Goal: Transaction & Acquisition: Purchase product/service

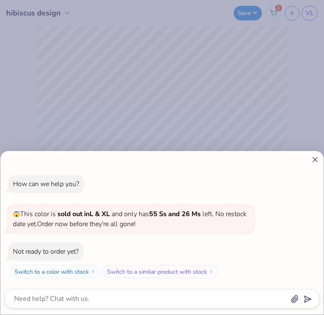
click at [315, 158] on icon at bounding box center [315, 159] width 9 height 9
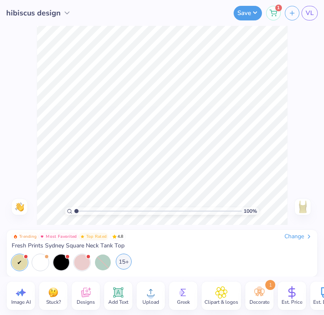
click at [127, 262] on div "15+" at bounding box center [124, 262] width 16 height 16
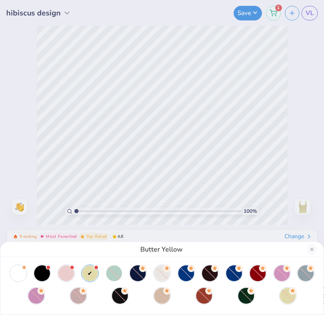
click at [93, 271] on div at bounding box center [90, 273] width 16 height 16
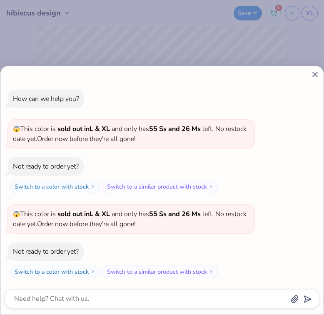
click at [314, 74] on icon at bounding box center [315, 74] width 9 height 9
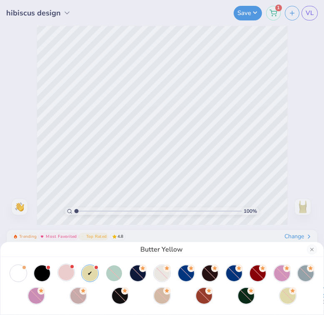
click at [65, 271] on div at bounding box center [66, 272] width 16 height 16
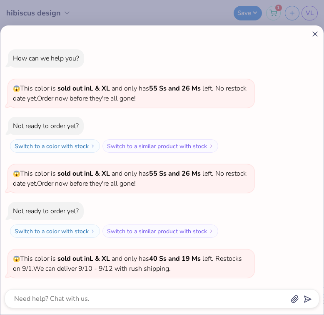
scroll to position [45, 0]
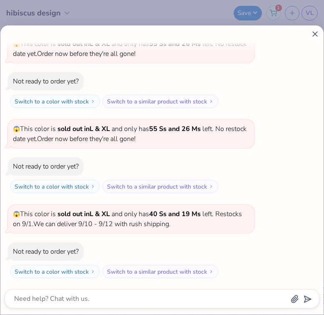
click at [315, 34] on line at bounding box center [315, 34] width 5 height 5
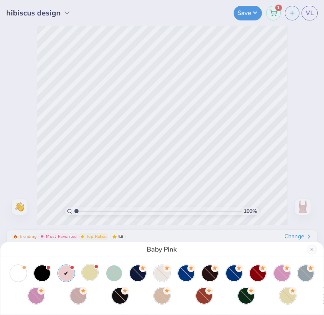
click at [91, 272] on div at bounding box center [90, 272] width 16 height 16
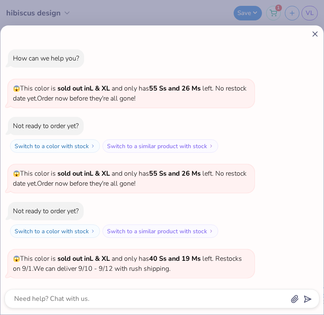
scroll to position [130, 0]
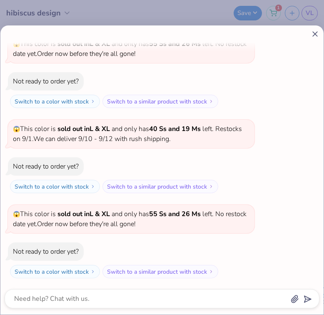
click at [316, 32] on icon at bounding box center [315, 34] width 9 height 9
type textarea "x"
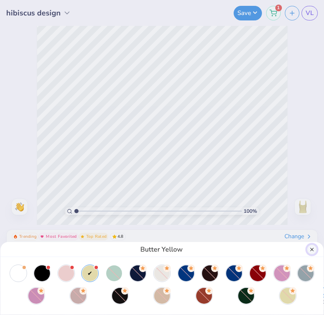
click at [311, 248] on button "Close" at bounding box center [312, 249] width 10 height 10
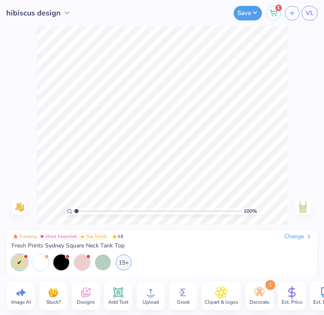
click at [306, 187] on div "100 % Need help? Chat with us. Back" at bounding box center [162, 125] width 324 height 199
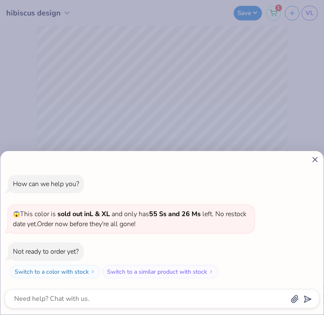
click at [315, 158] on icon at bounding box center [315, 159] width 9 height 9
type textarea "x"
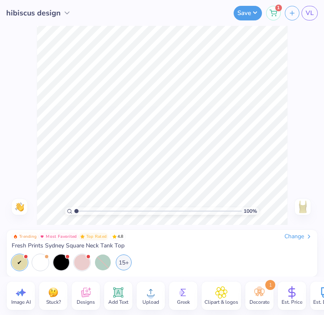
click at [259, 293] on icon at bounding box center [260, 293] width 10 height 8
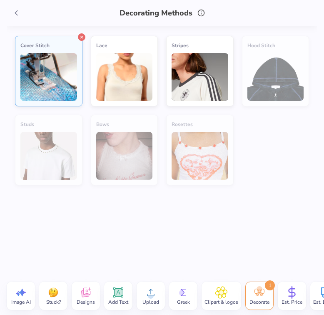
click at [82, 36] on line at bounding box center [81, 37] width 2 height 2
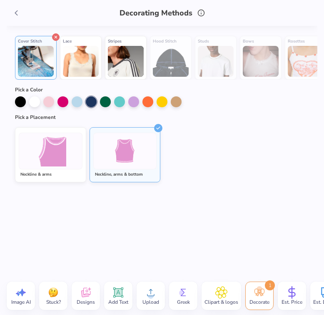
click at [57, 38] on icon at bounding box center [56, 37] width 8 height 8
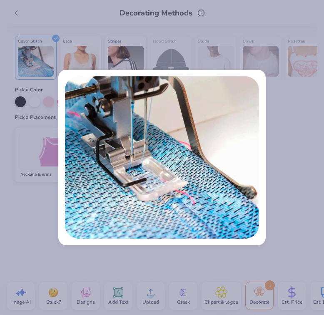
click at [292, 128] on div at bounding box center [162, 157] width 324 height 315
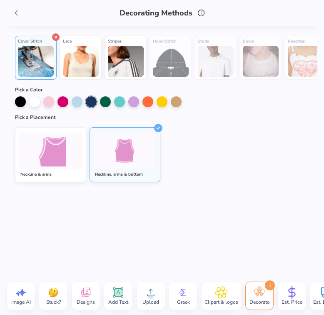
click at [56, 38] on line at bounding box center [56, 37] width 2 height 2
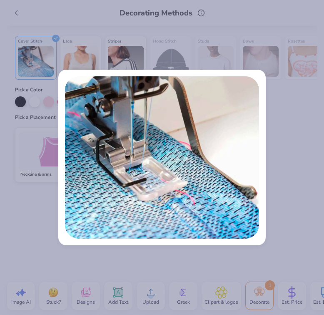
click at [56, 40] on div at bounding box center [162, 157] width 324 height 315
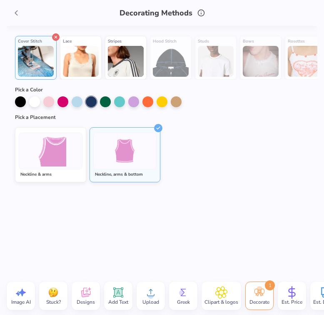
click at [56, 39] on icon at bounding box center [56, 37] width 8 height 8
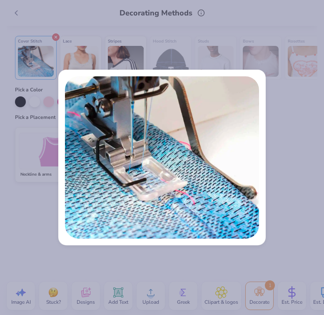
click at [56, 39] on div at bounding box center [162, 157] width 324 height 315
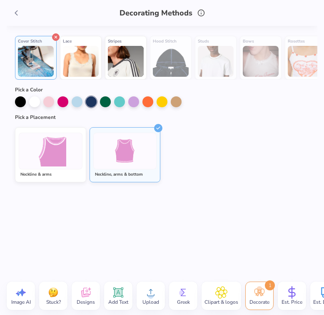
click at [58, 36] on icon at bounding box center [56, 37] width 8 height 8
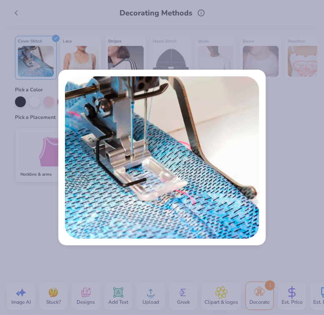
click at [54, 40] on div at bounding box center [162, 157] width 324 height 315
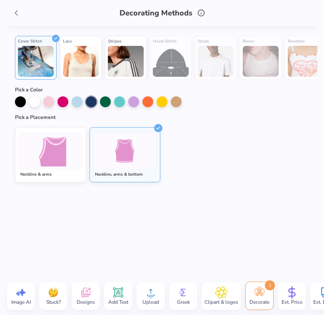
click at [47, 43] on div "Cover Stitch" at bounding box center [36, 41] width 36 height 5
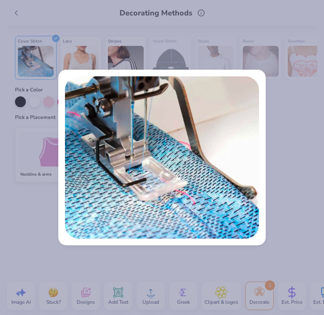
click at [40, 58] on div at bounding box center [162, 157] width 324 height 315
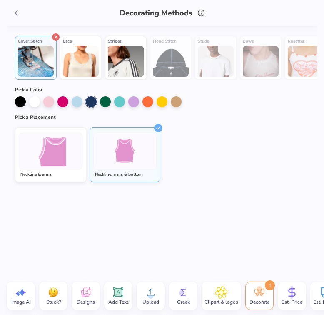
click at [56, 37] on line at bounding box center [56, 37] width 2 height 2
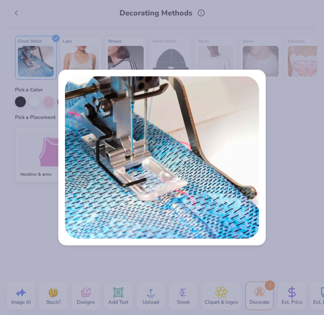
click at [70, 58] on div at bounding box center [162, 157] width 324 height 315
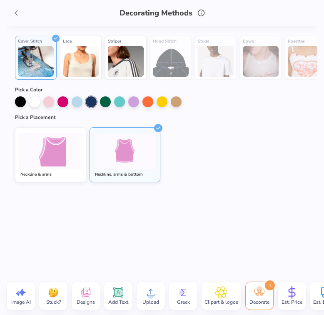
click at [38, 58] on img at bounding box center [36, 61] width 36 height 31
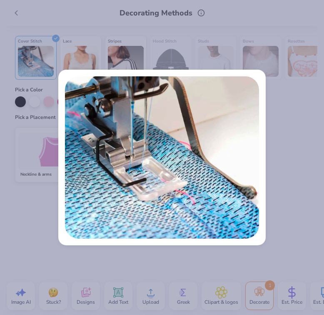
click at [42, 55] on div at bounding box center [162, 157] width 324 height 315
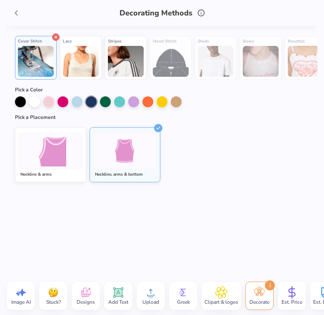
click at [57, 36] on icon at bounding box center [56, 37] width 8 height 8
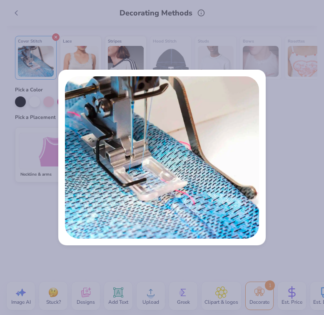
click at [57, 36] on div at bounding box center [162, 157] width 324 height 315
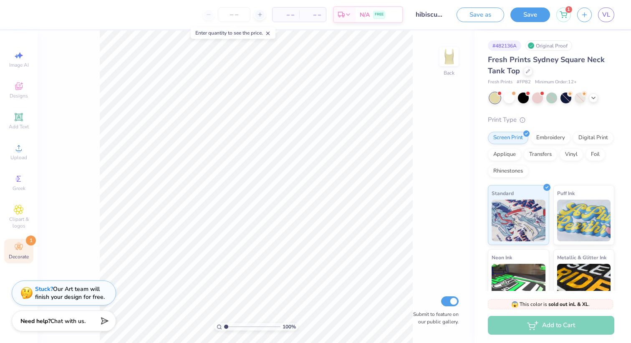
click at [20, 241] on div "Decorate 1" at bounding box center [18, 251] width 29 height 25
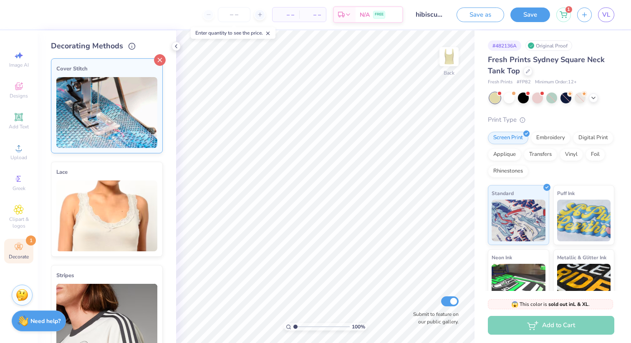
click at [159, 57] on icon at bounding box center [160, 60] width 12 height 12
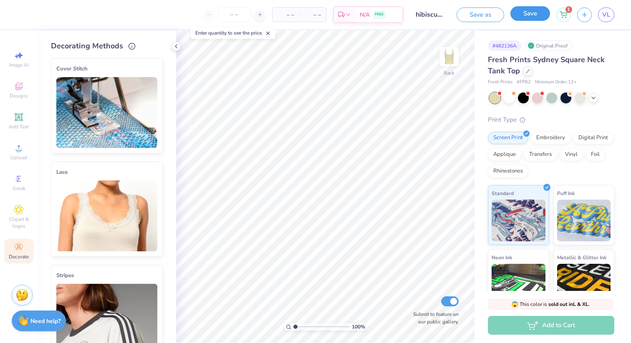
click at [324, 10] on button "Save" at bounding box center [530, 13] width 40 height 15
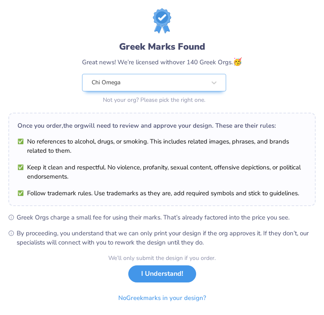
click at [168, 271] on button "I Understand!" at bounding box center [162, 273] width 68 height 17
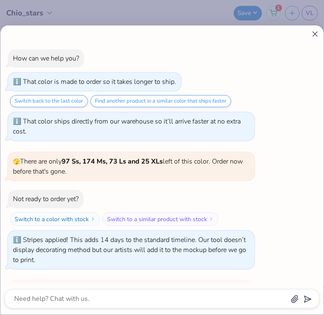
scroll to position [226, 0]
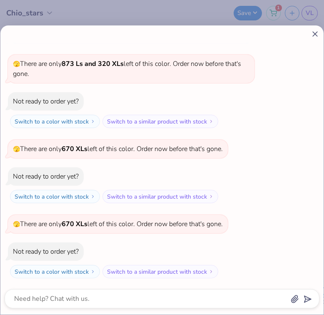
click at [314, 34] on icon at bounding box center [315, 34] width 9 height 9
type textarea "x"
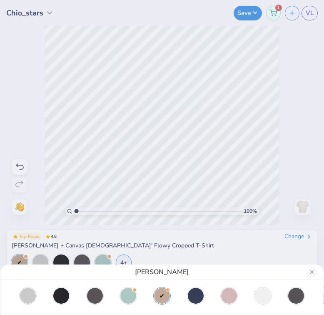
click at [313, 16] on div "[PERSON_NAME]" at bounding box center [162, 157] width 324 height 315
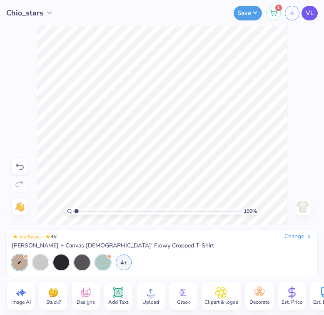
click at [313, 15] on span "VL" at bounding box center [310, 13] width 8 height 10
click at [309, 13] on span "VL" at bounding box center [310, 13] width 8 height 10
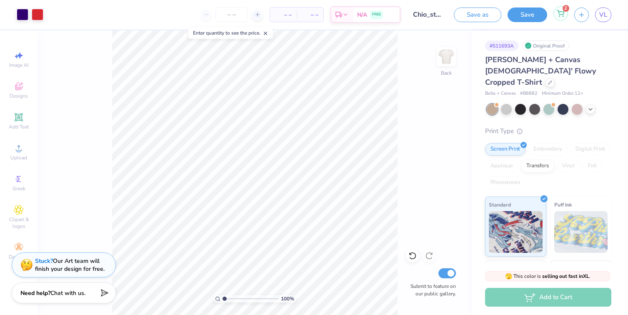
click at [324, 13] on icon at bounding box center [561, 13] width 8 height 7
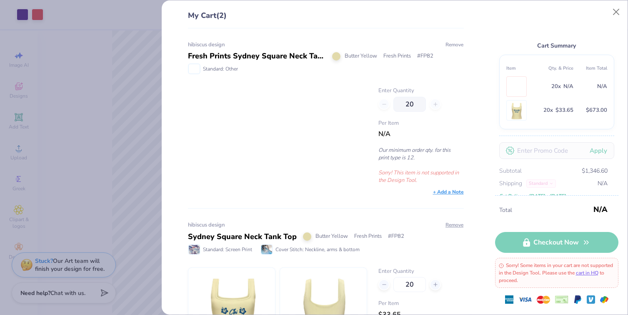
click at [324, 45] on button "Remove" at bounding box center [454, 45] width 19 height 8
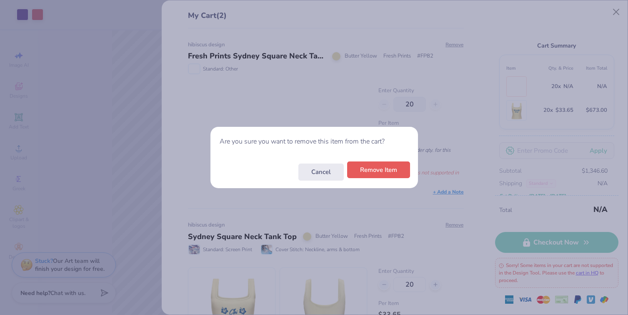
click at [324, 176] on button "Remove Item" at bounding box center [378, 169] width 63 height 17
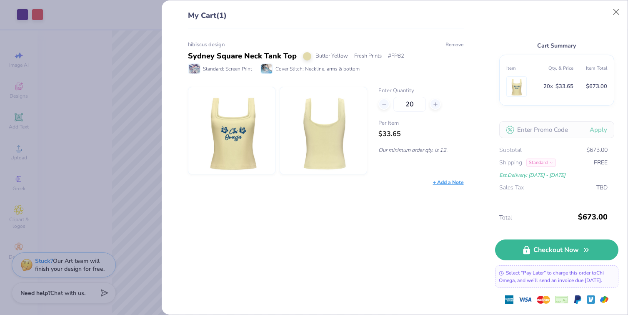
click at [324, 43] on button "Remove" at bounding box center [454, 45] width 19 height 8
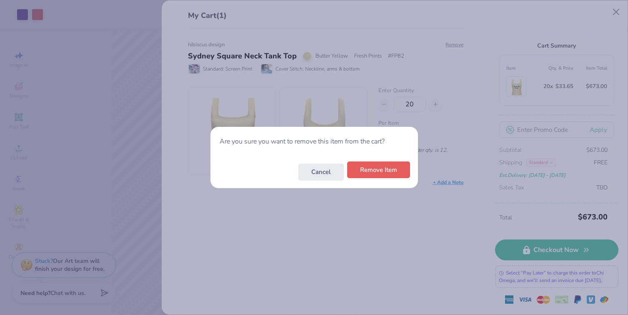
click at [324, 171] on button "Remove Item" at bounding box center [378, 169] width 63 height 17
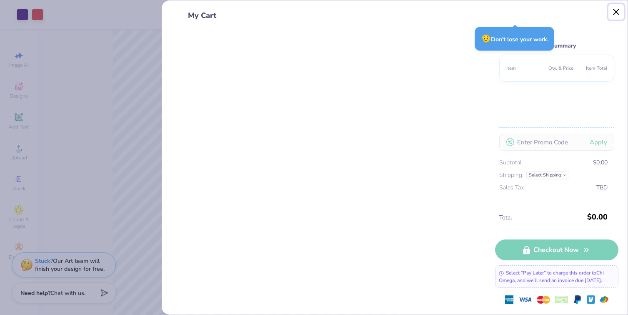
click at [324, 9] on button "Close" at bounding box center [617, 12] width 16 height 16
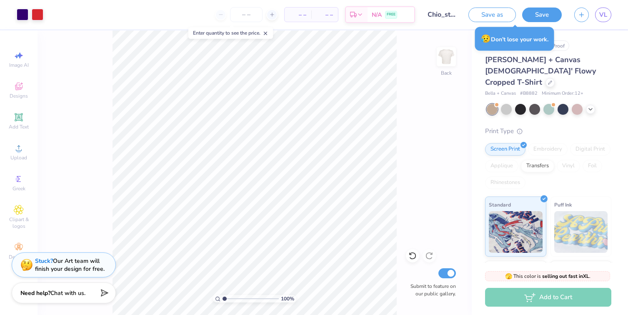
click at [324, 113] on div "Bella + Canvas [DEMOGRAPHIC_DATA]' Flowy Cropped T-Shirt Bella + Canvas # B8882…" at bounding box center [548, 219] width 126 height 331
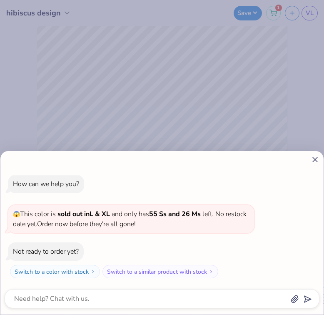
click at [316, 158] on icon at bounding box center [315, 159] width 9 height 9
type textarea "x"
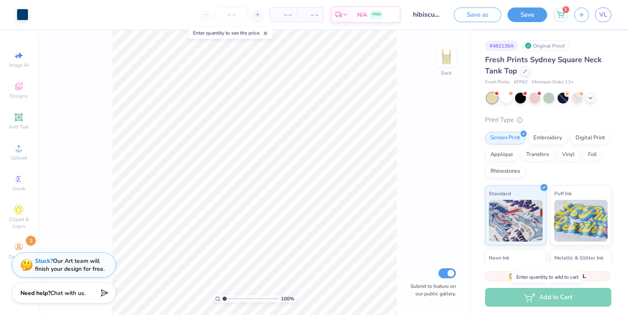
click at [324, 297] on div "Add to Cart" at bounding box center [548, 297] width 126 height 19
click at [231, 15] on input "number" at bounding box center [232, 14] width 33 height 15
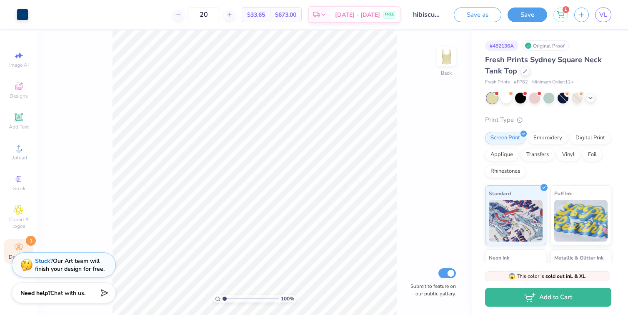
type input "20"
click at [21, 243] on icon at bounding box center [19, 247] width 10 height 10
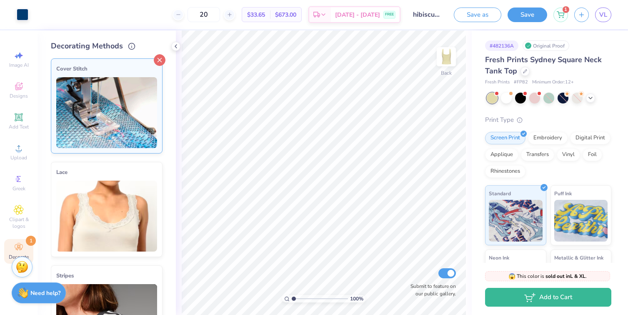
click at [160, 60] on icon at bounding box center [160, 60] width 12 height 12
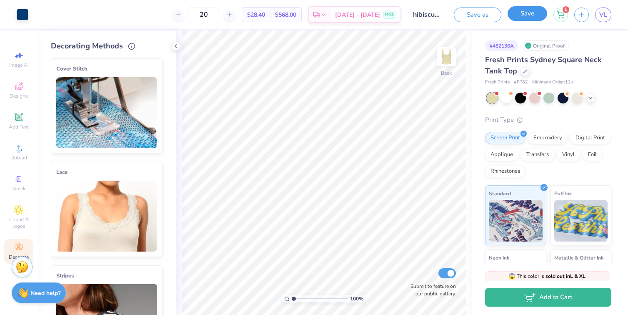
click at [324, 14] on button "Save" at bounding box center [528, 13] width 40 height 15
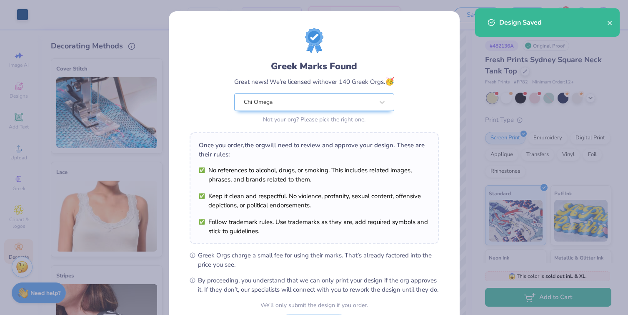
scroll to position [75, 0]
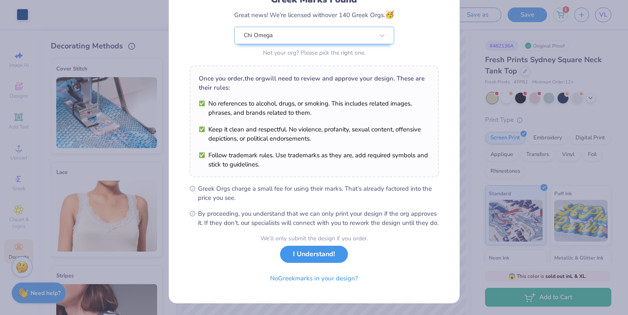
click at [324, 253] on button "I Understand!" at bounding box center [314, 254] width 68 height 17
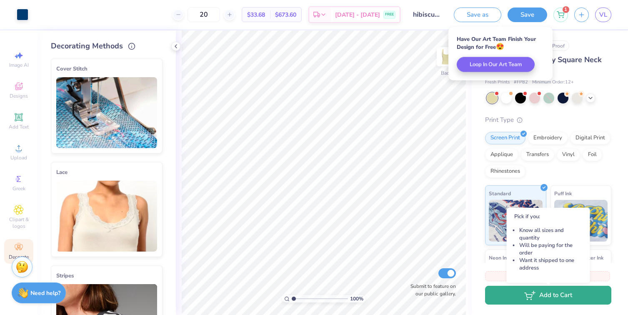
click at [324, 297] on icon "button" at bounding box center [530, 295] width 11 height 9
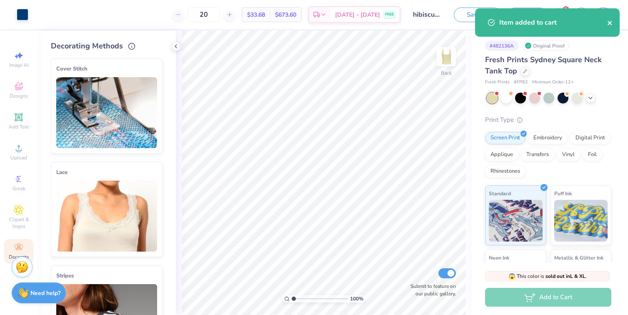
click at [324, 20] on icon "close" at bounding box center [611, 23] width 6 height 7
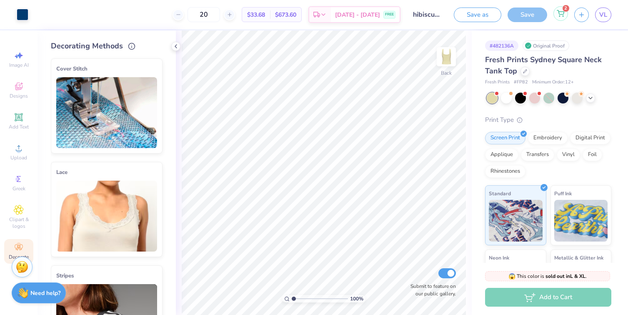
click at [324, 14] on icon at bounding box center [561, 13] width 8 height 7
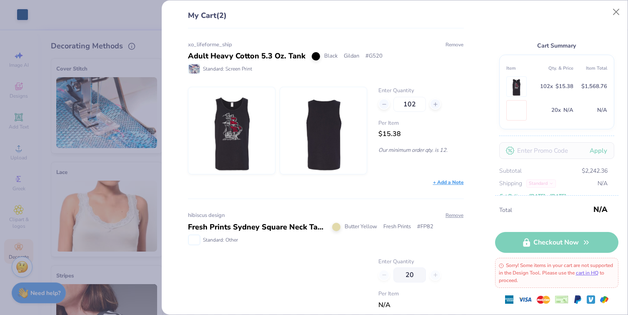
click at [324, 43] on button "Remove" at bounding box center [454, 45] width 19 height 8
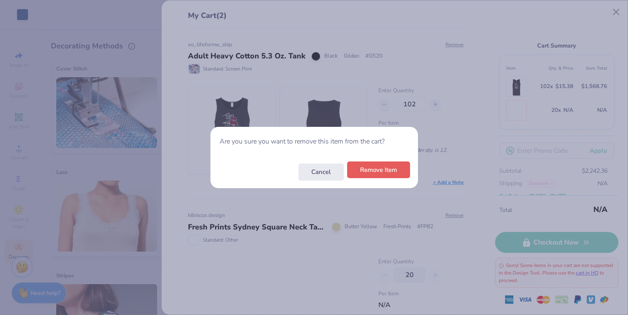
click at [324, 170] on button "Remove Item" at bounding box center [378, 169] width 63 height 17
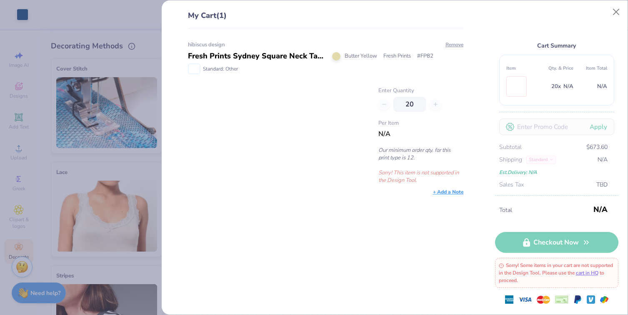
scroll to position [4, 0]
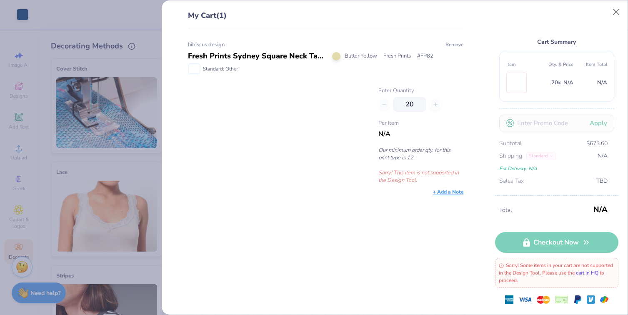
click at [324, 276] on link "cart in HQ" at bounding box center [587, 272] width 23 height 7
